Goal: Task Accomplishment & Management: Complete application form

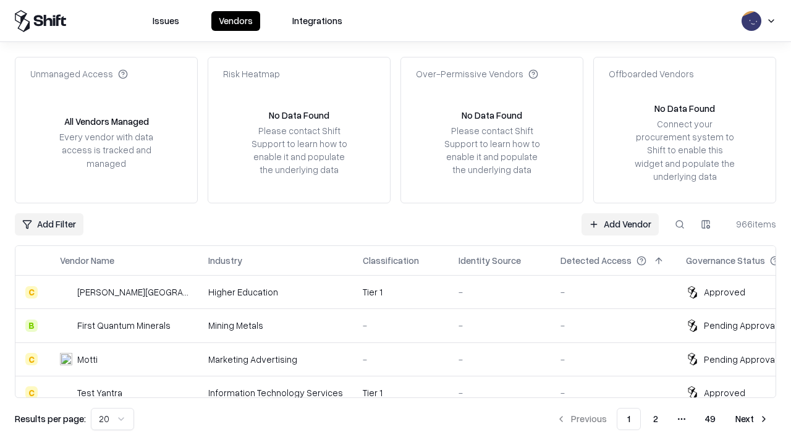
click at [620, 224] on link "Add Vendor" at bounding box center [620, 224] width 77 height 22
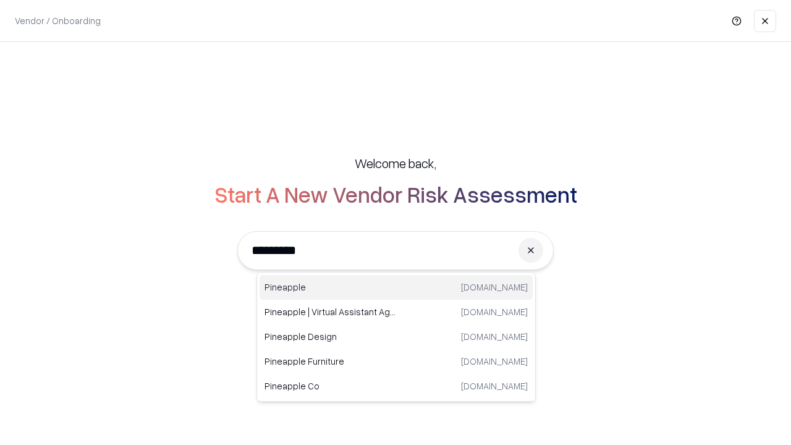
click at [396, 287] on div "Pineapple [DOMAIN_NAME]" at bounding box center [396, 287] width 273 height 25
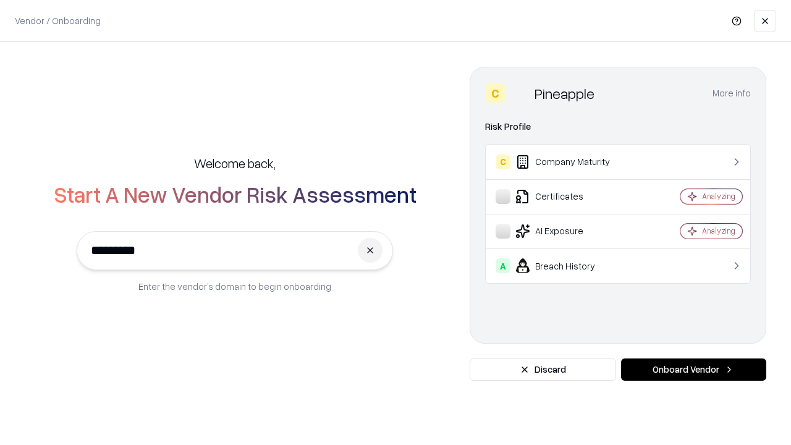
type input "*********"
click at [694, 370] on button "Onboard Vendor" at bounding box center [693, 370] width 145 height 22
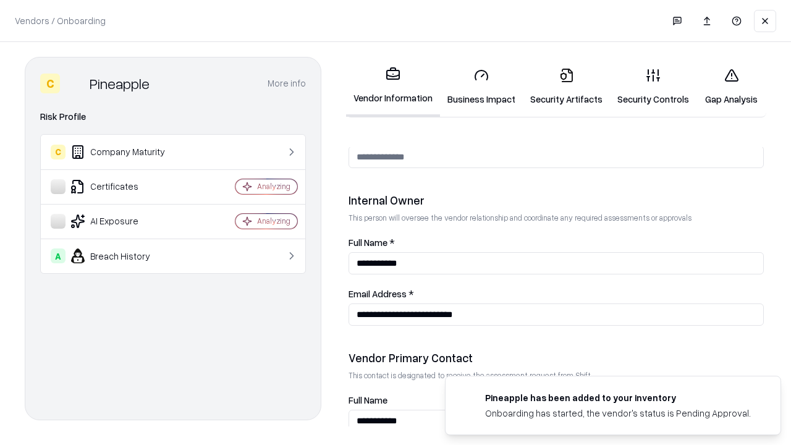
scroll to position [640, 0]
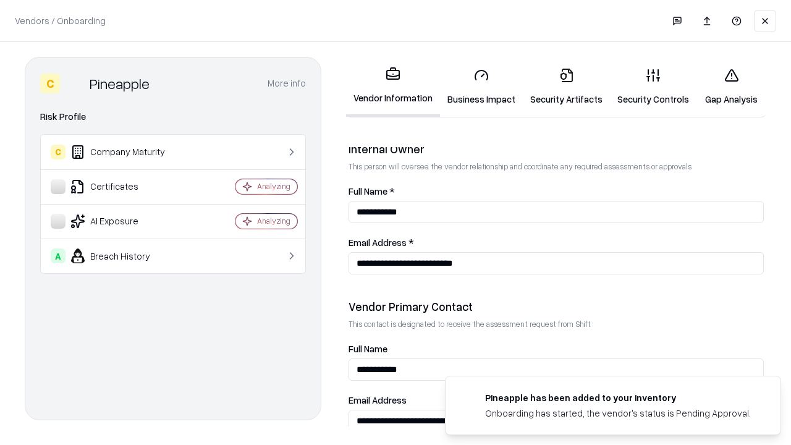
click at [482, 87] on link "Business Impact" at bounding box center [481, 86] width 83 height 57
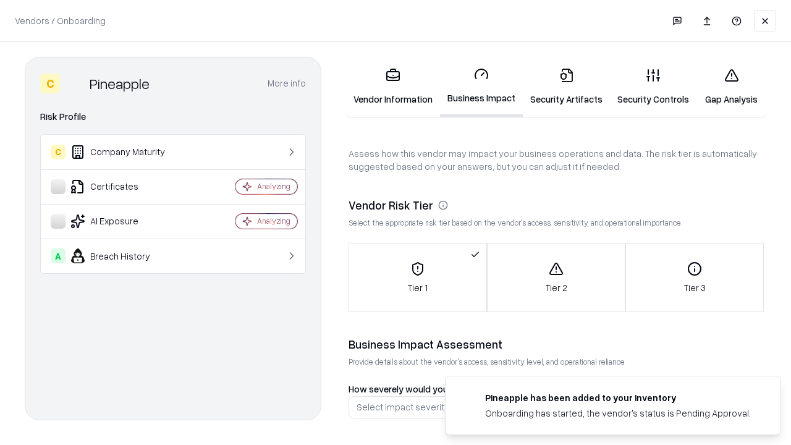
click at [731, 87] on link "Gap Analysis" at bounding box center [732, 86] width 70 height 57
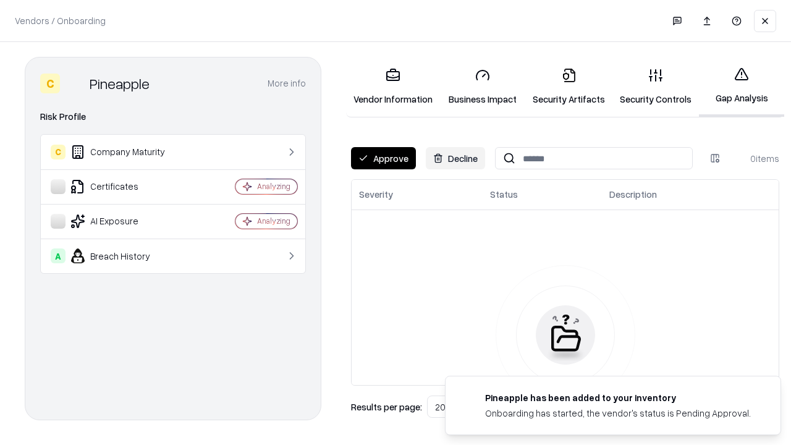
click at [383, 158] on button "Approve" at bounding box center [383, 158] width 65 height 22
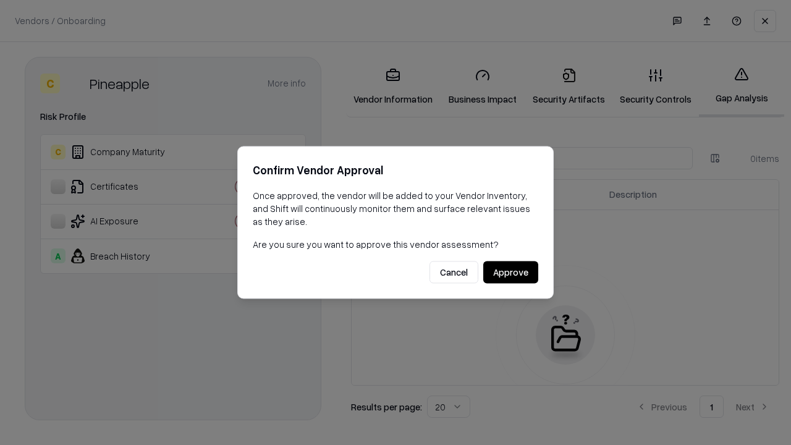
click at [511, 272] on button "Approve" at bounding box center [510, 272] width 55 height 22
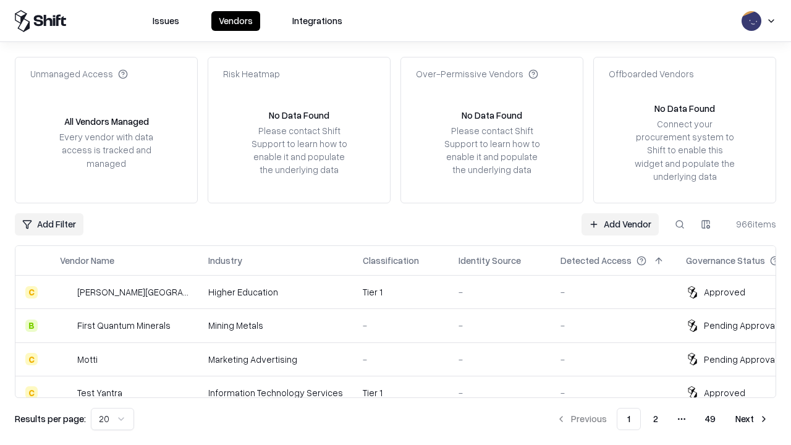
type input "*********"
click at [620, 224] on link "Add Vendor" at bounding box center [620, 224] width 77 height 22
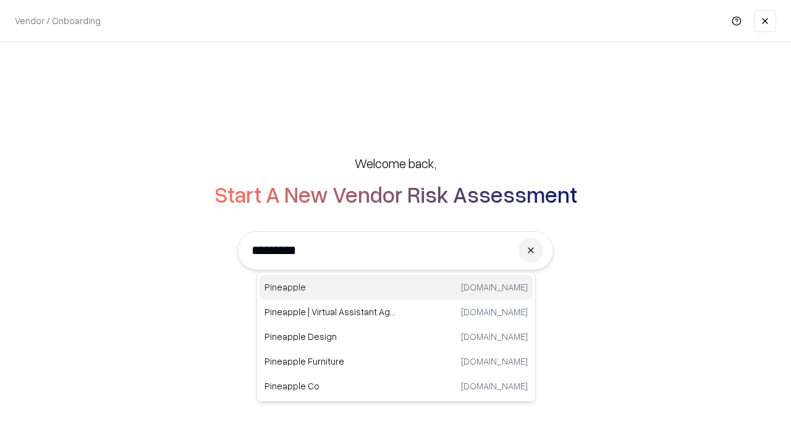
click at [396, 287] on div "Pineapple [DOMAIN_NAME]" at bounding box center [396, 287] width 273 height 25
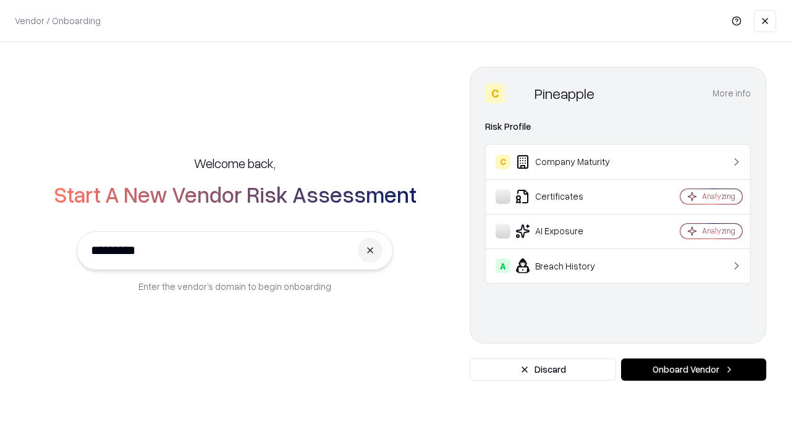
type input "*********"
click at [694, 370] on button "Onboard Vendor" at bounding box center [693, 370] width 145 height 22
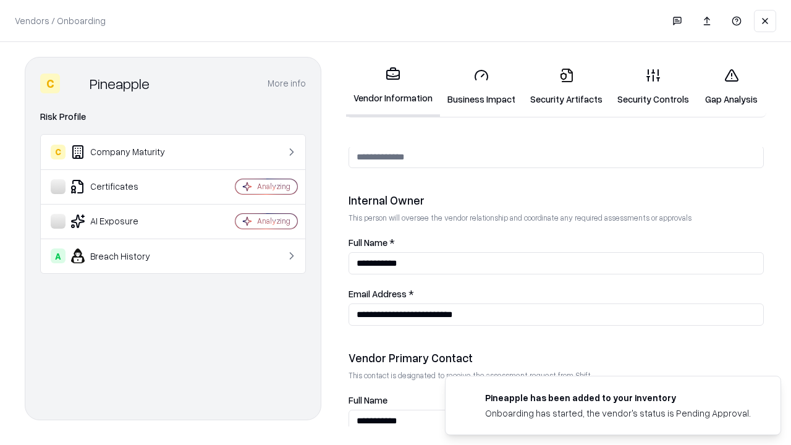
scroll to position [640, 0]
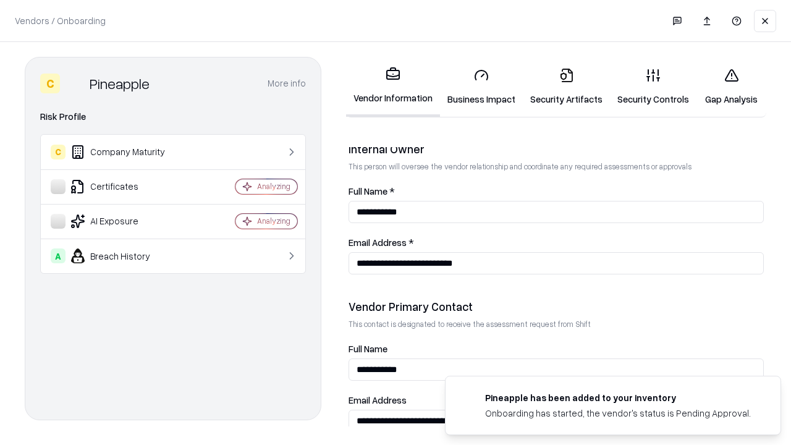
click at [731, 87] on link "Gap Analysis" at bounding box center [732, 86] width 70 height 57
